Goal: Task Accomplishment & Management: Manage account settings

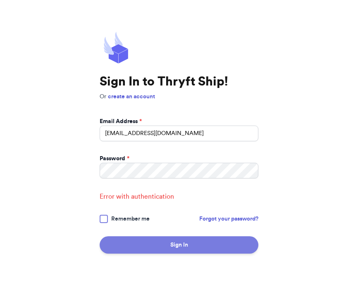
click at [174, 244] on button "Sign In" at bounding box center [179, 245] width 159 height 17
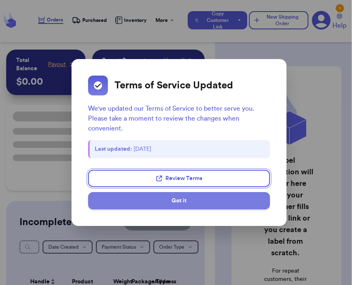
click at [195, 204] on button "Got it" at bounding box center [179, 200] width 182 height 17
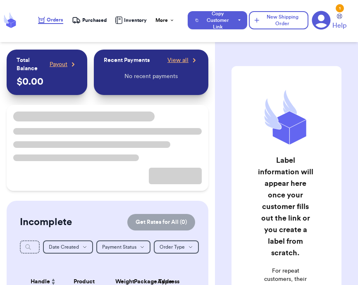
click at [316, 17] on icon at bounding box center [321, 20] width 19 height 19
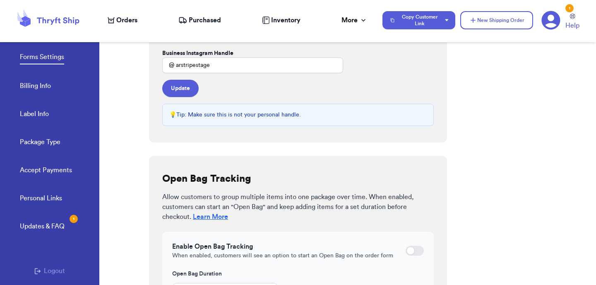
scroll to position [289, 0]
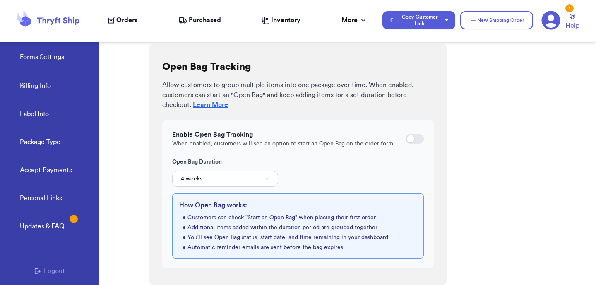
click at [358, 141] on div at bounding box center [414, 139] width 18 height 10
click at [358, 139] on input "checkbox" at bounding box center [405, 139] width 0 height 0
checkbox input "true"
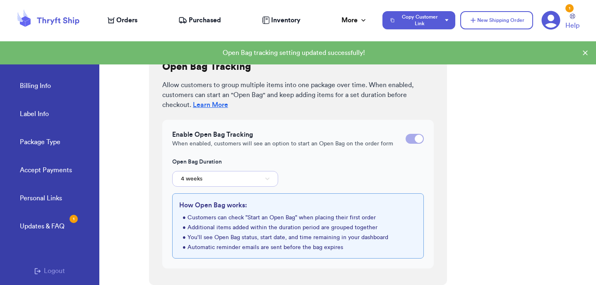
click at [209, 181] on button "4 weeks" at bounding box center [225, 179] width 106 height 16
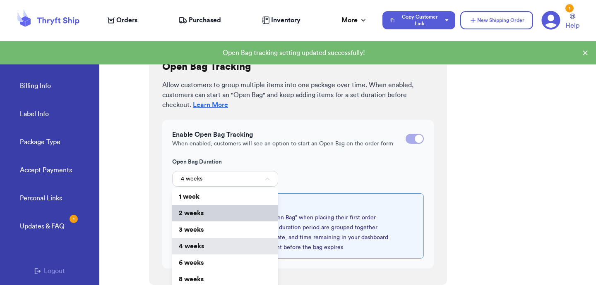
click at [202, 210] on span "2 weeks" at bounding box center [191, 213] width 25 height 7
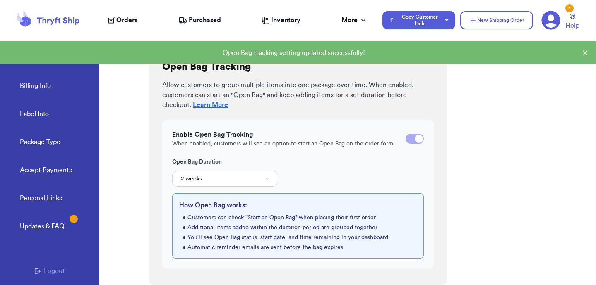
click at [336, 169] on div "Open Bag Duration 2 weeks" at bounding box center [298, 172] width 252 height 29
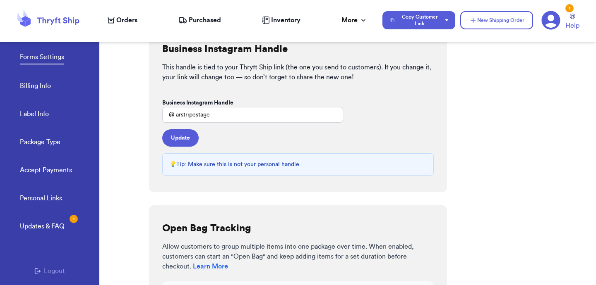
scroll to position [289, 0]
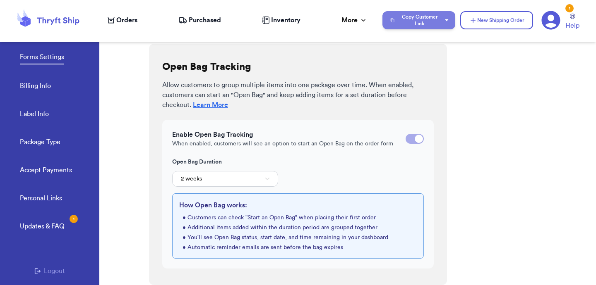
click at [430, 23] on button "Copy Customer Link" at bounding box center [418, 20] width 73 height 18
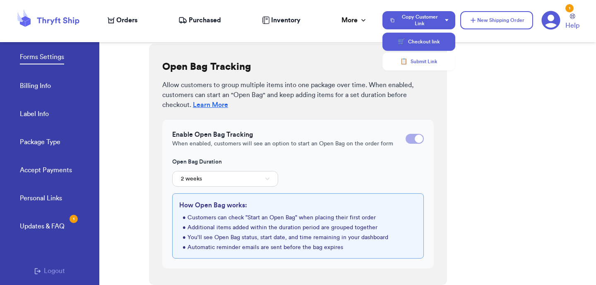
click at [418, 42] on button "🛒 Checkout link" at bounding box center [418, 42] width 73 height 18
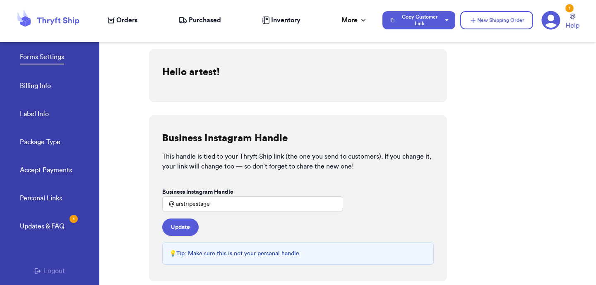
scroll to position [51, 0]
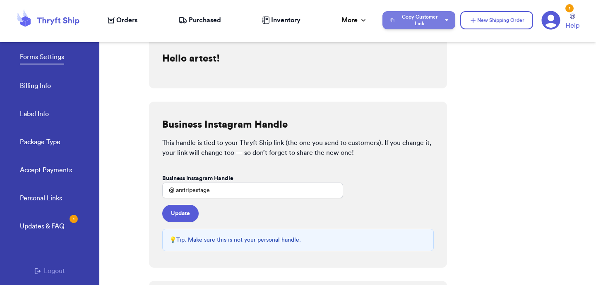
click at [445, 14] on button "Copy Customer Link" at bounding box center [418, 20] width 73 height 18
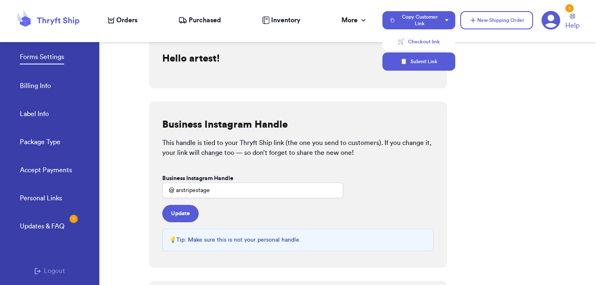
click at [408, 66] on button "📋 Submit Link" at bounding box center [418, 62] width 73 height 18
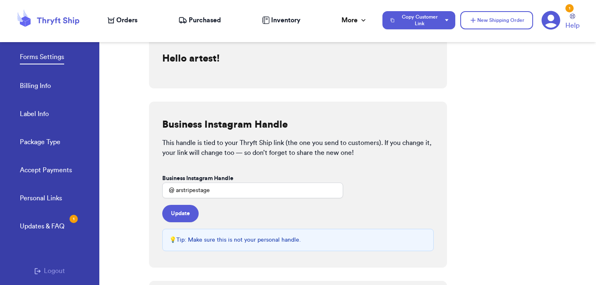
click at [548, 19] on icon at bounding box center [551, 20] width 19 height 19
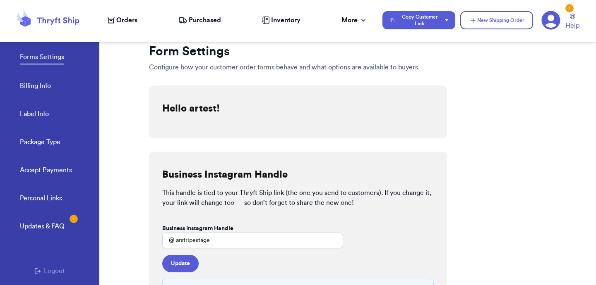
scroll to position [0, 0]
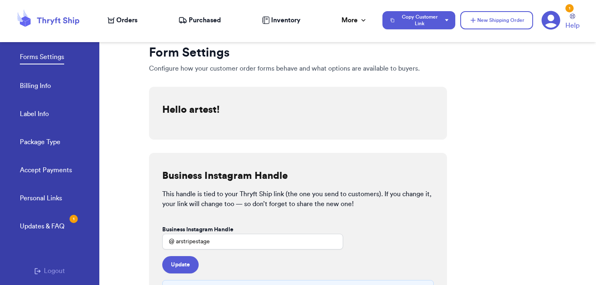
click at [52, 170] on link "Accept Payments" at bounding box center [46, 171] width 52 height 12
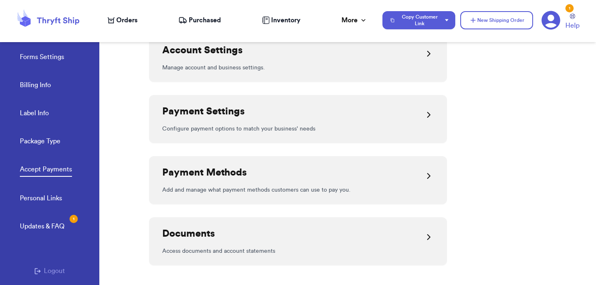
scroll to position [268, 0]
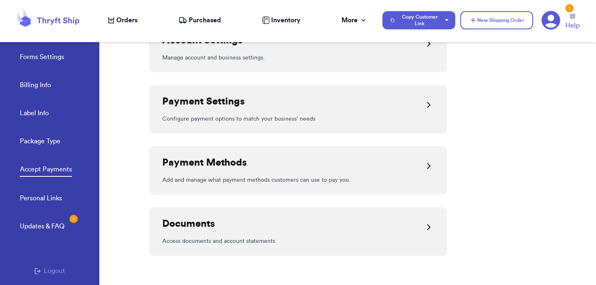
click at [423, 158] on div "Payment Methods" at bounding box center [297, 166] width 271 height 20
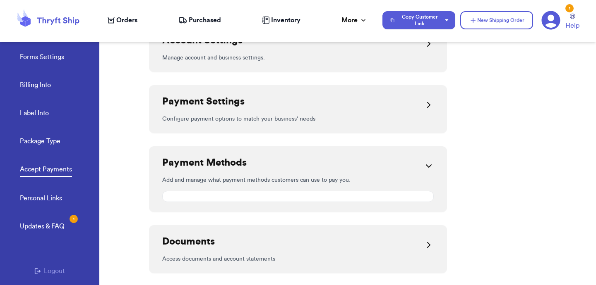
scroll to position [193, 0]
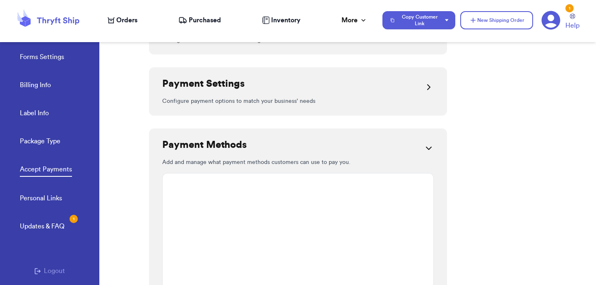
click at [427, 89] on icon at bounding box center [429, 87] width 10 height 10
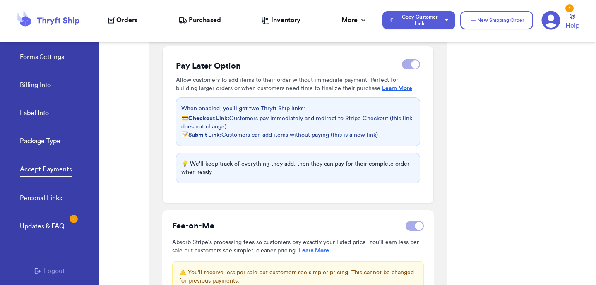
scroll to position [253, 0]
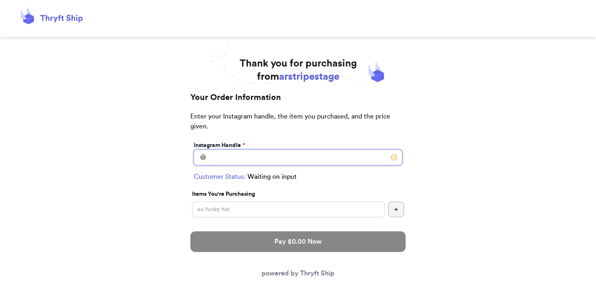
click at [254, 160] on input "Instagram Handle *" at bounding box center [298, 158] width 209 height 16
type input "s"
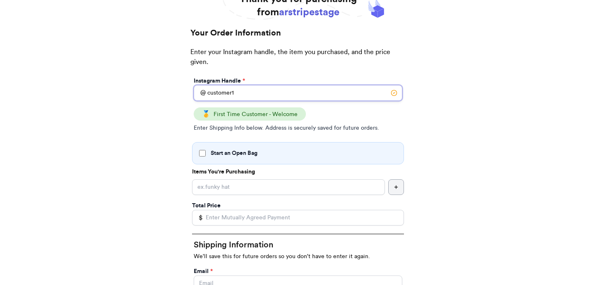
scroll to position [71, 0]
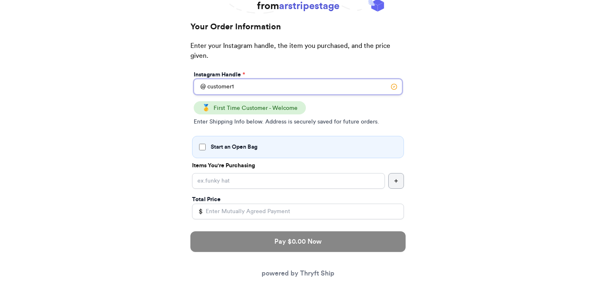
type input "customer1"
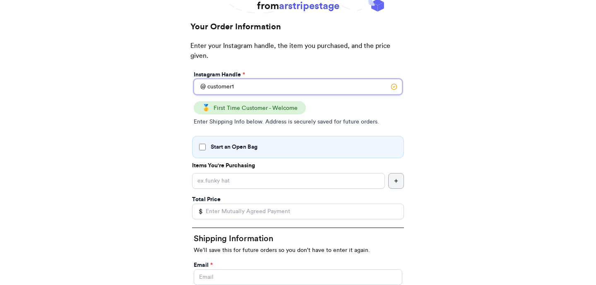
scroll to position [0, 0]
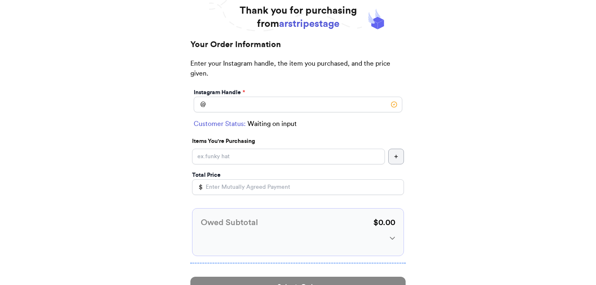
scroll to position [51, 0]
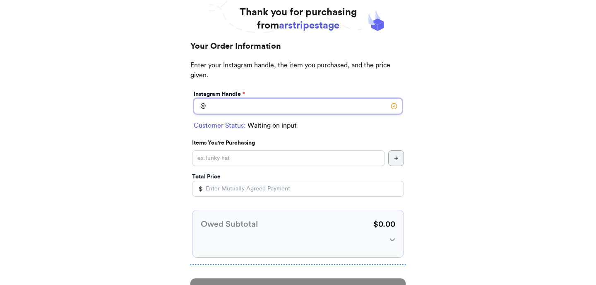
click at [319, 107] on input "Instagram Handle *" at bounding box center [298, 106] width 209 height 16
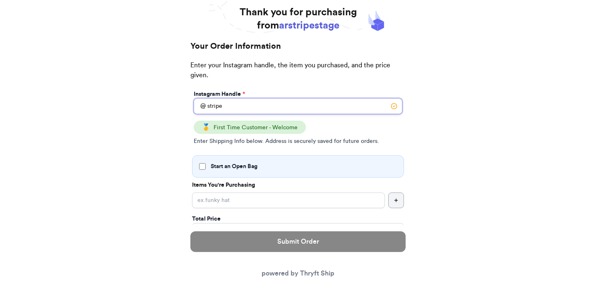
click at [304, 103] on input "stripe" at bounding box center [298, 106] width 209 height 16
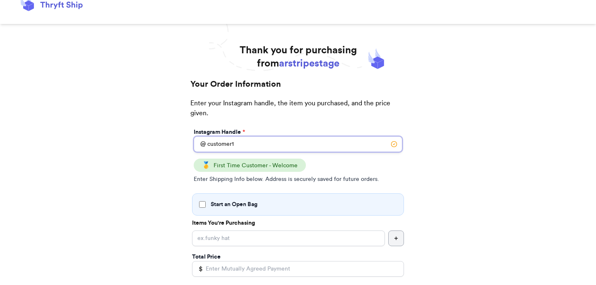
scroll to position [0, 0]
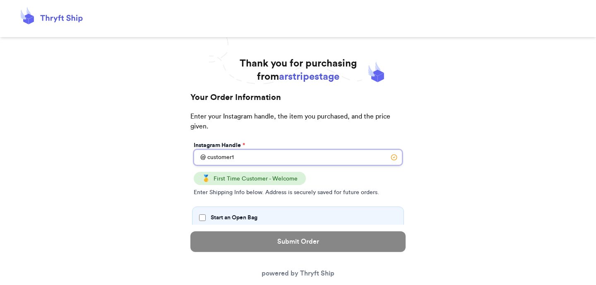
type input "customer1"
